Goal: Find specific page/section: Find specific page/section

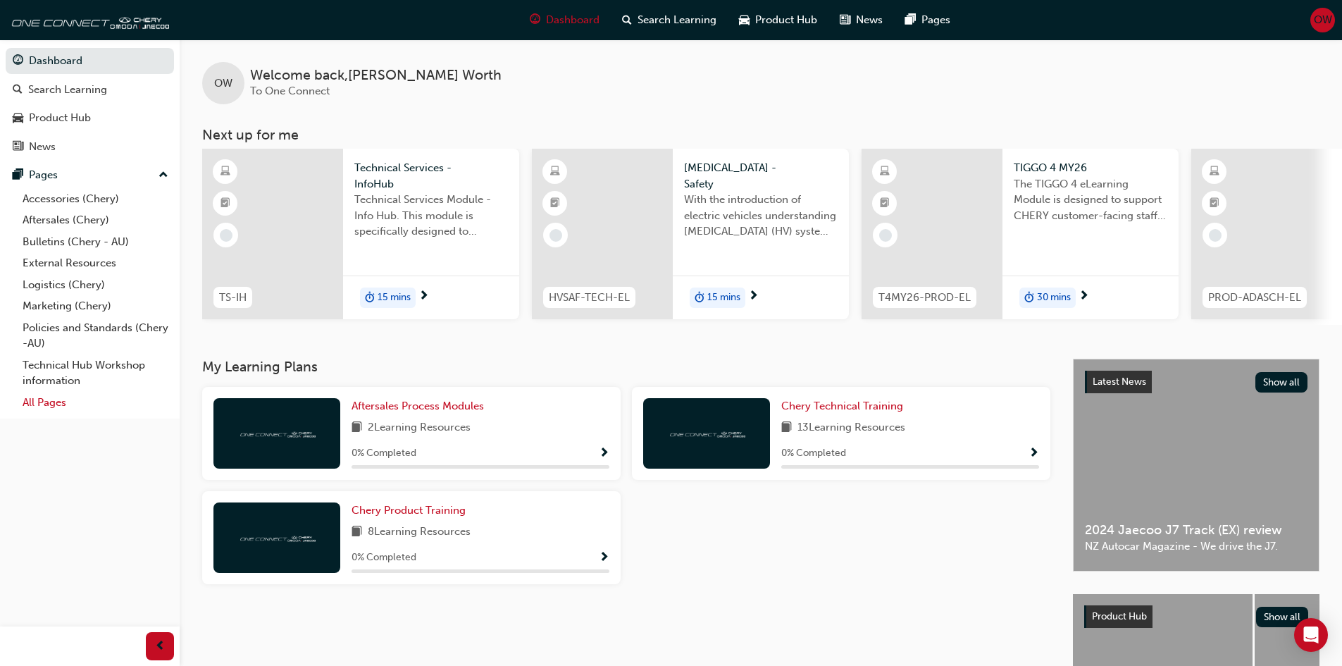
click at [54, 404] on link "All Pages" at bounding box center [95, 403] width 157 height 22
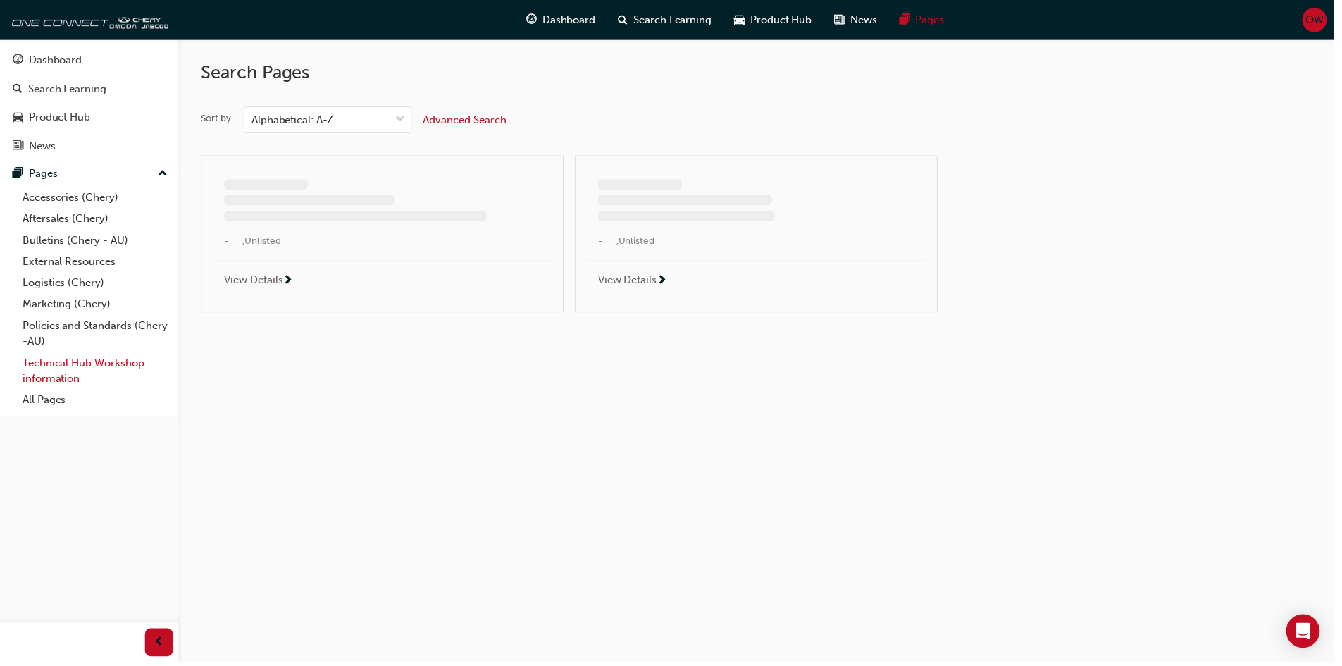
click at [37, 374] on link "Technical Hub Workshop information" at bounding box center [95, 372] width 157 height 37
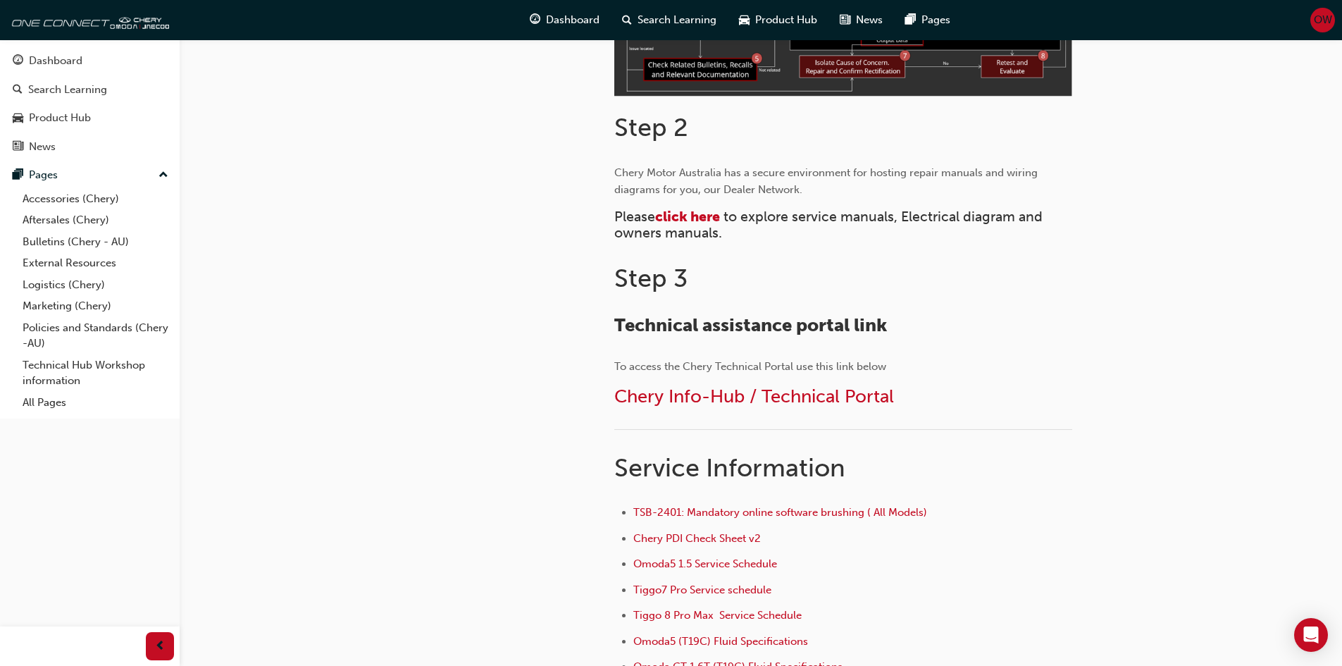
scroll to position [704, 0]
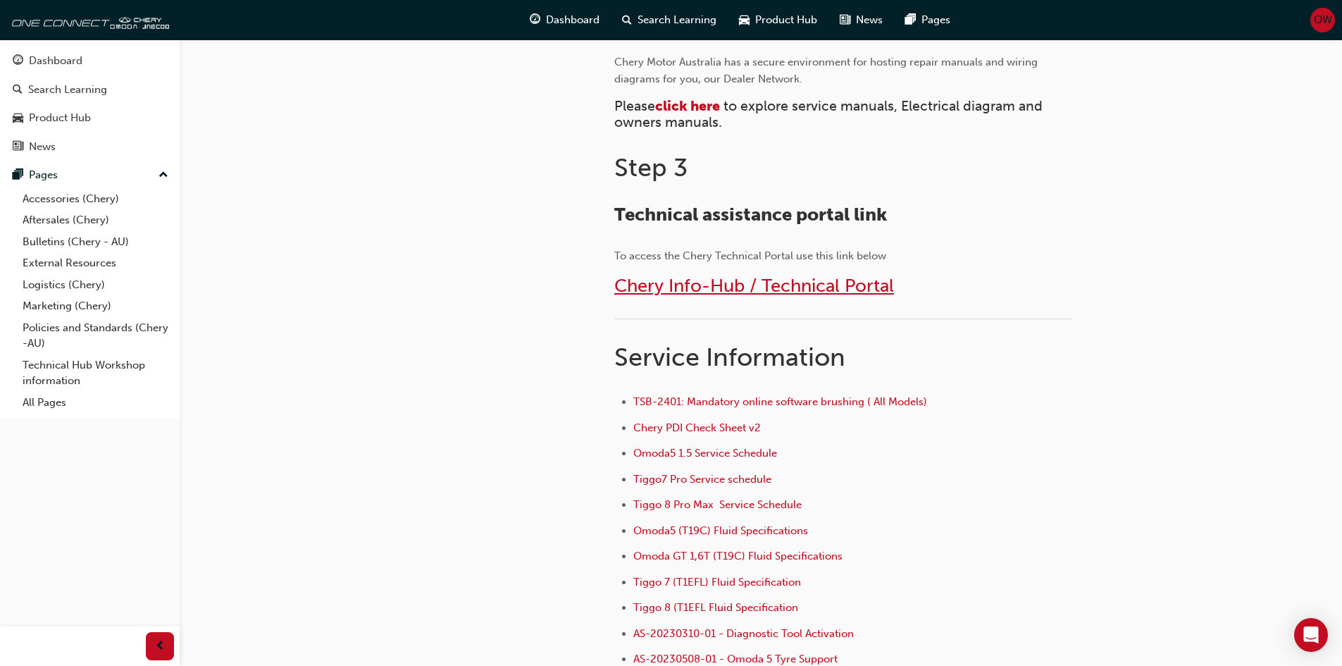
click at [716, 280] on span "Chery Info-Hub / Technical Portal" at bounding box center [754, 286] width 280 height 22
